Goal: Transaction & Acquisition: Subscribe to service/newsletter

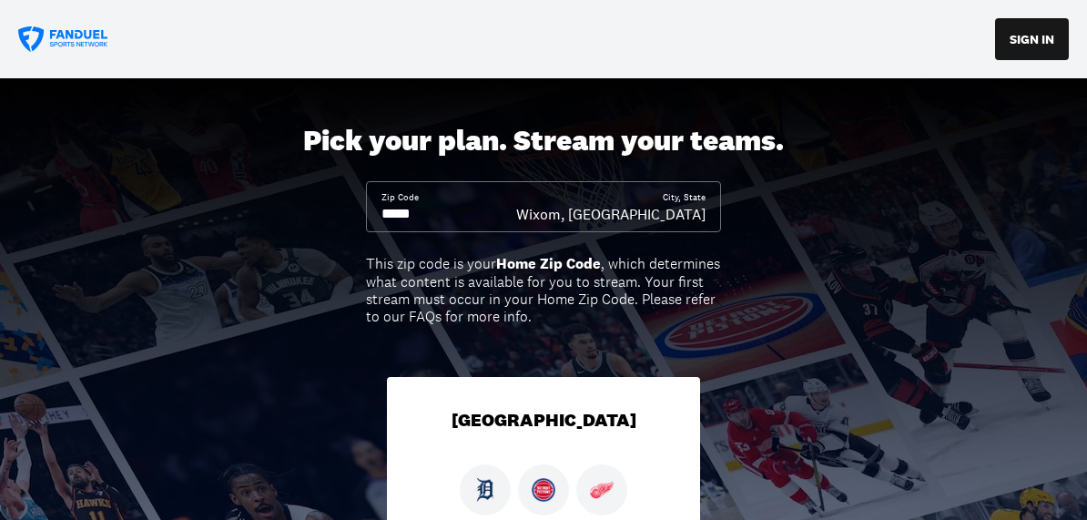
click at [434, 214] on input at bounding box center [448, 214] width 135 height 20
click at [430, 208] on input at bounding box center [448, 214] width 135 height 20
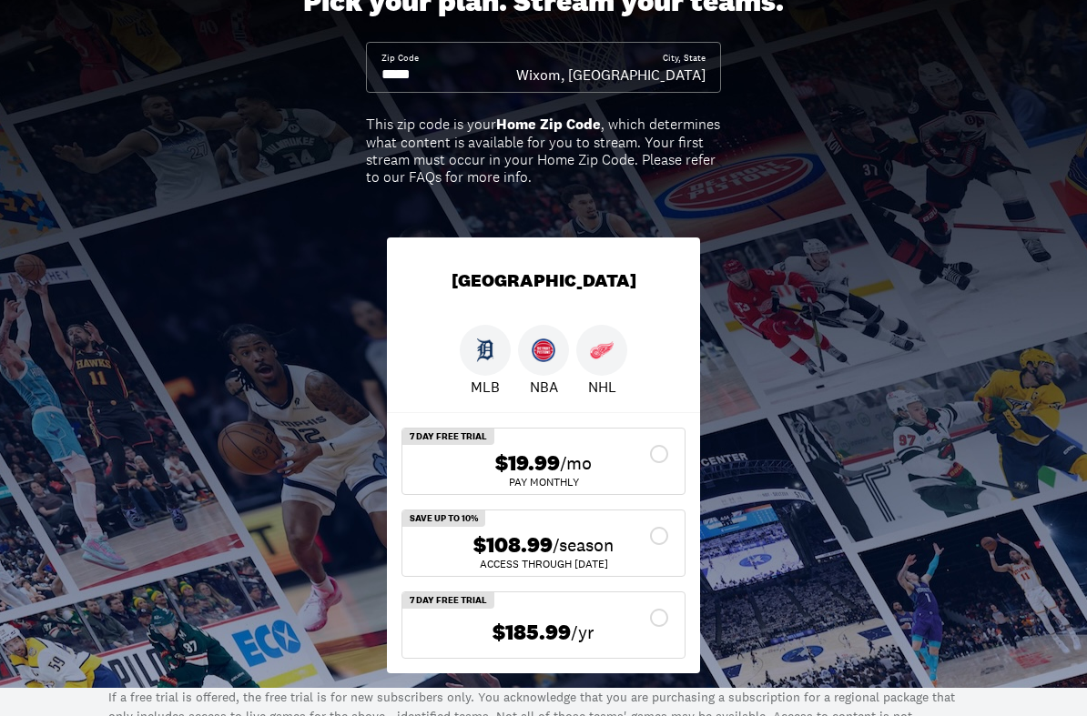
scroll to position [140, 0]
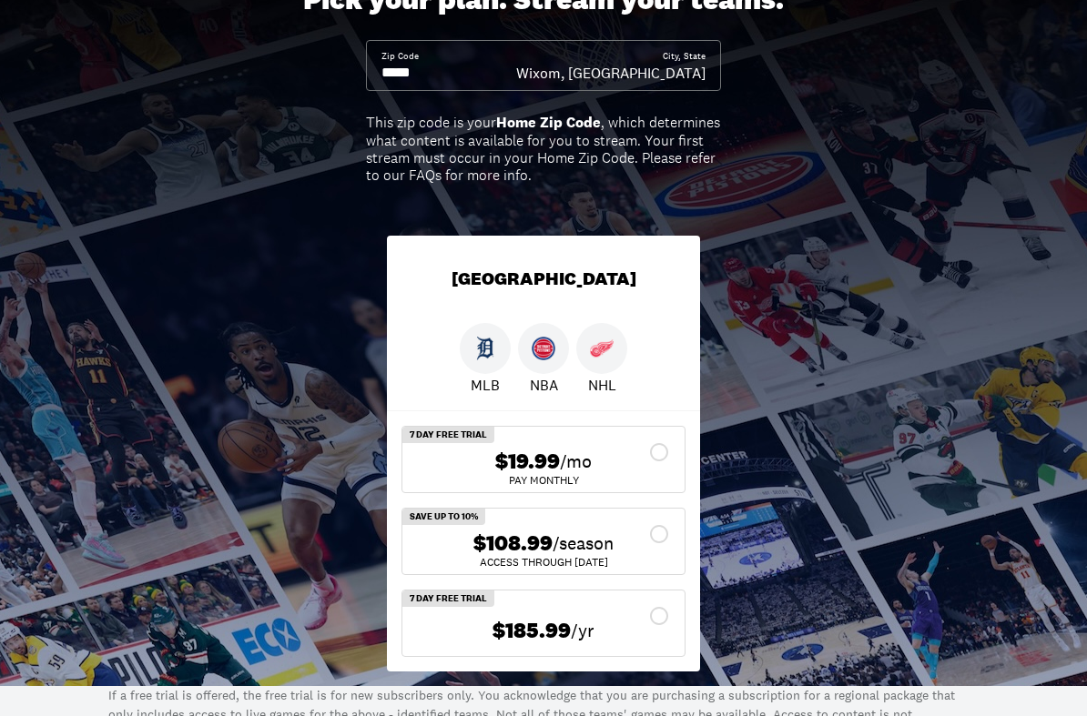
click at [516, 81] on input at bounding box center [448, 74] width 135 height 20
click at [526, 87] on div "Zip Code City, State Wixom, [GEOGRAPHIC_DATA]" at bounding box center [543, 65] width 355 height 51
click at [464, 59] on div "Zip Code" at bounding box center [448, 66] width 135 height 33
click at [443, 70] on input at bounding box center [448, 73] width 135 height 20
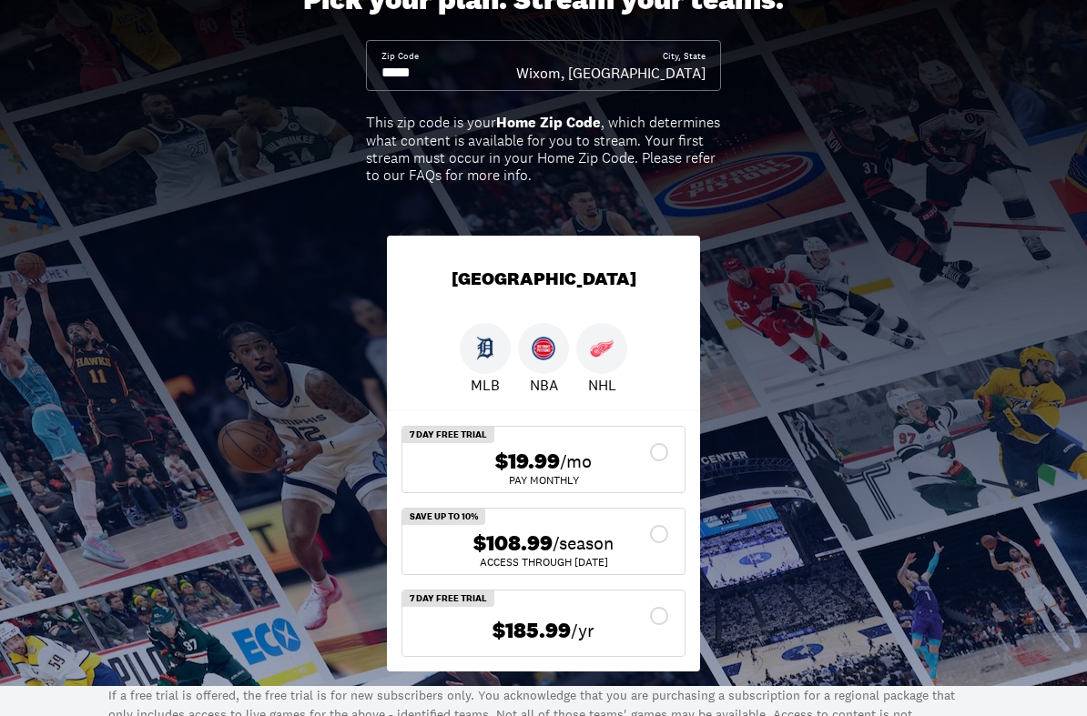
click at [443, 69] on input at bounding box center [448, 73] width 135 height 20
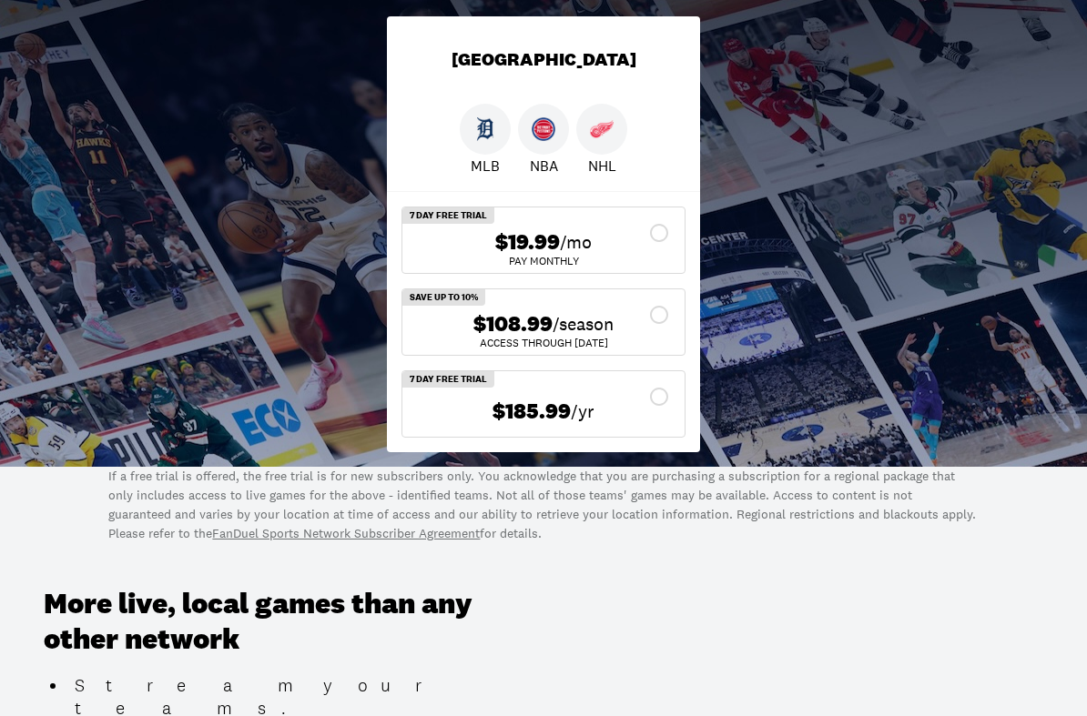
scroll to position [377, 0]
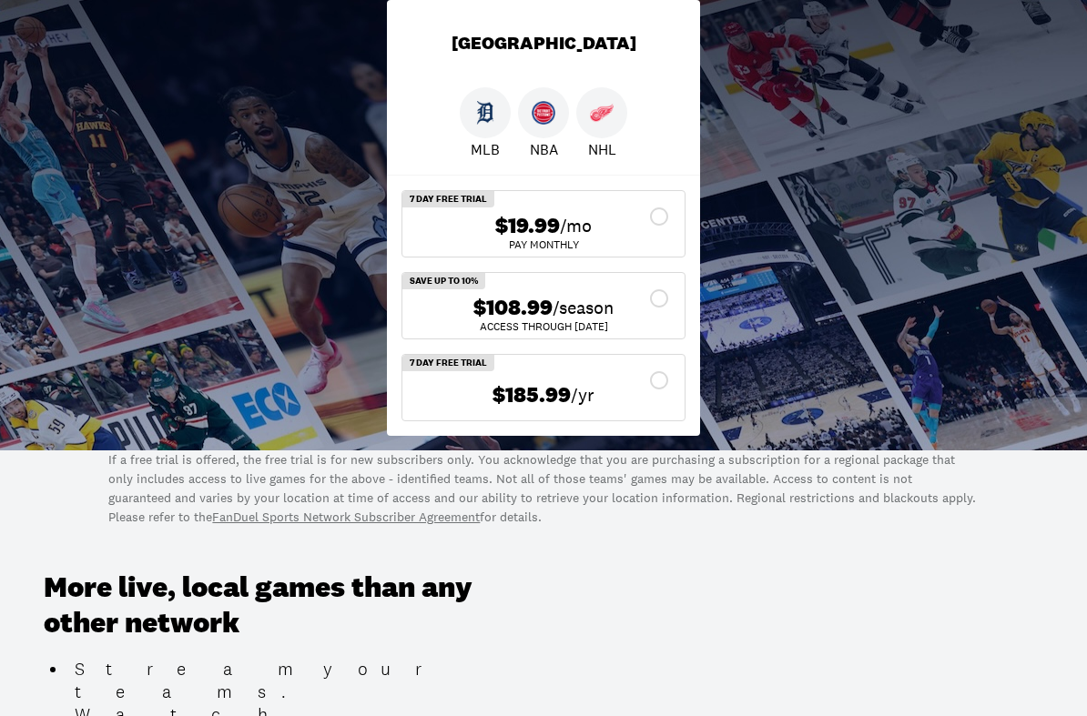
click at [576, 392] on span "/yr" at bounding box center [583, 394] width 24 height 25
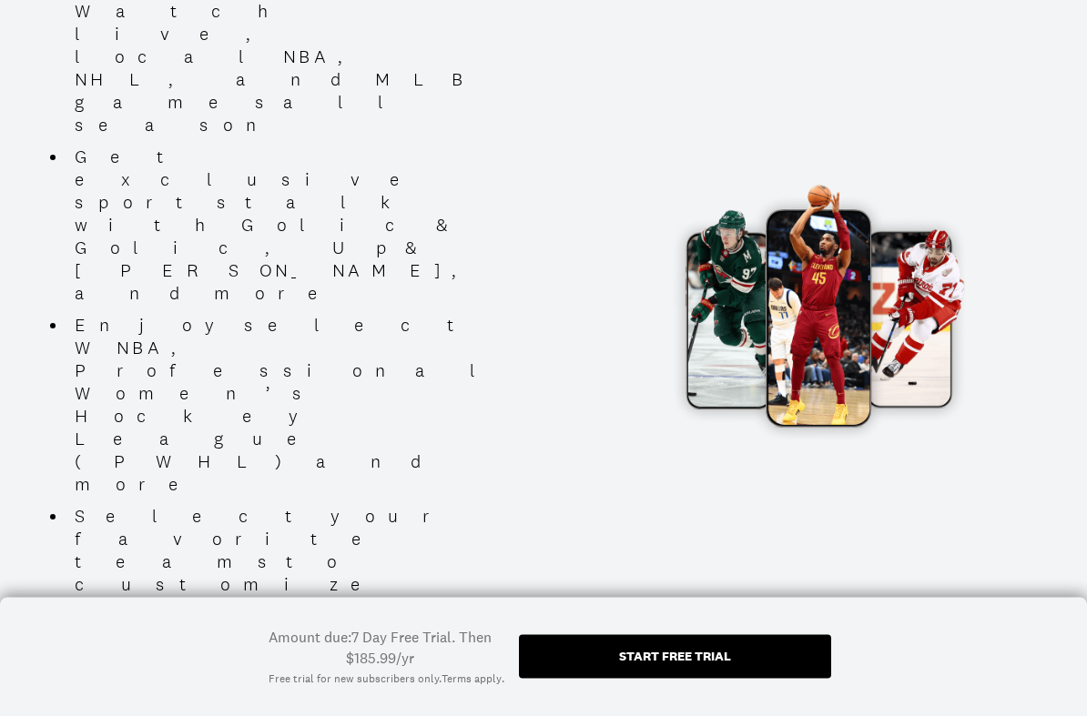
scroll to position [1080, 0]
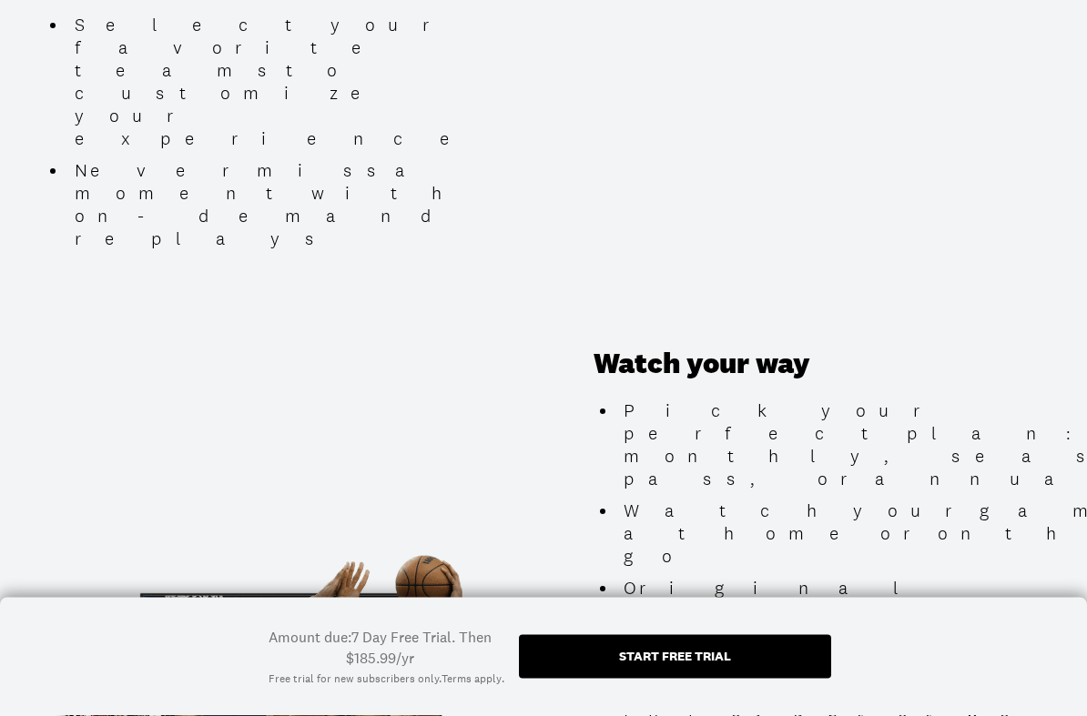
scroll to position [1573, 0]
